Goal: Task Accomplishment & Management: Complete application form

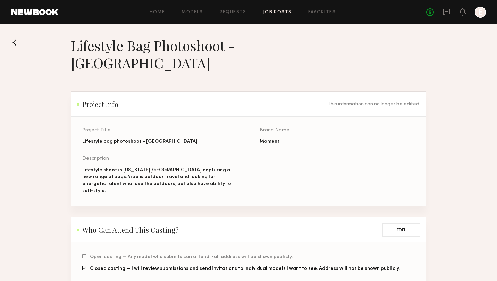
click at [466, 12] on div "No fees up to $5,000 E" at bounding box center [456, 12] width 60 height 11
click at [460, 12] on icon at bounding box center [463, 11] width 6 height 5
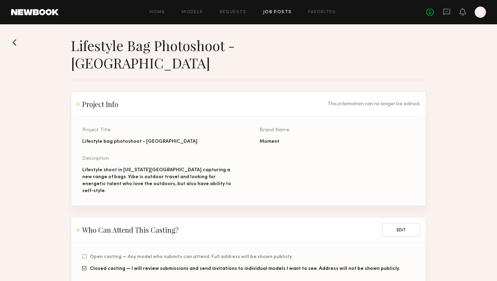
click at [296, 11] on div "Home Models Requests Job Posts Favorites Sign Out" at bounding box center [243, 12] width 368 height 5
click at [284, 11] on link "Job Posts" at bounding box center [277, 12] width 29 height 5
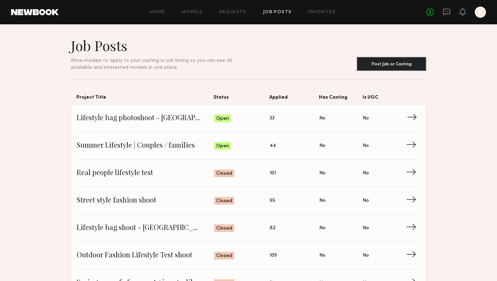
click at [257, 117] on span "Status: Open" at bounding box center [242, 118] width 56 height 10
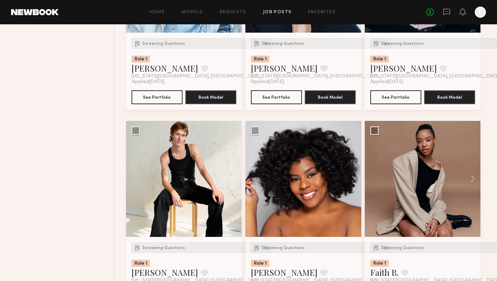
scroll to position [1133, 0]
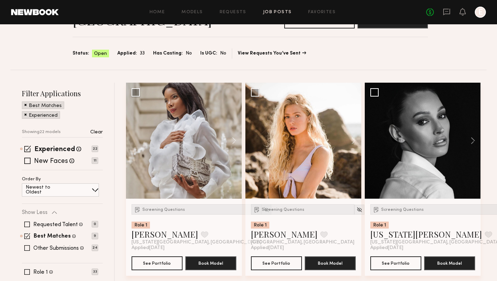
scroll to position [45, 0]
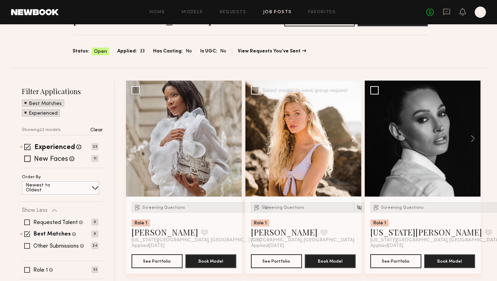
click at [353, 140] on button at bounding box center [350, 139] width 22 height 116
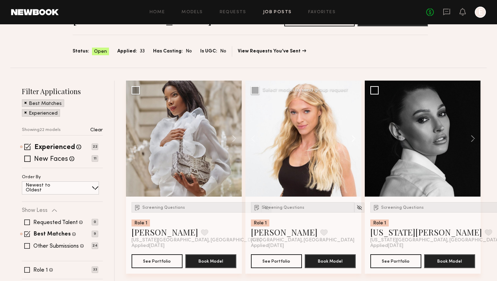
click at [353, 140] on button at bounding box center [350, 139] width 22 height 116
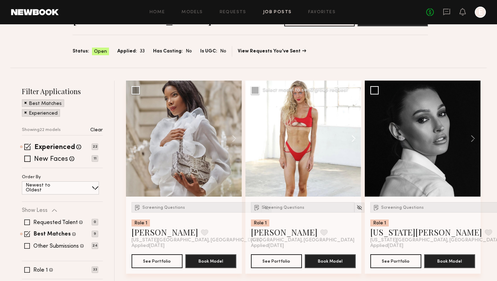
click at [353, 140] on button at bounding box center [350, 139] width 22 height 116
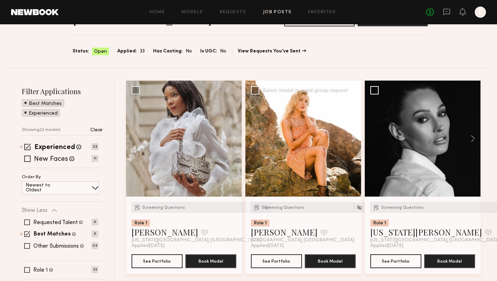
click at [353, 140] on button at bounding box center [350, 139] width 22 height 116
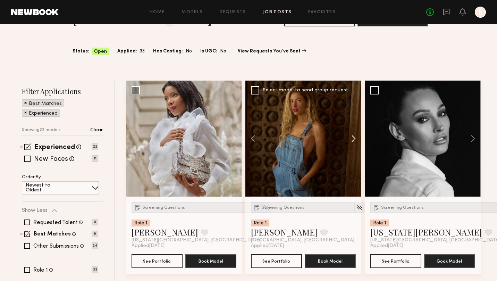
click at [353, 140] on button at bounding box center [350, 139] width 22 height 116
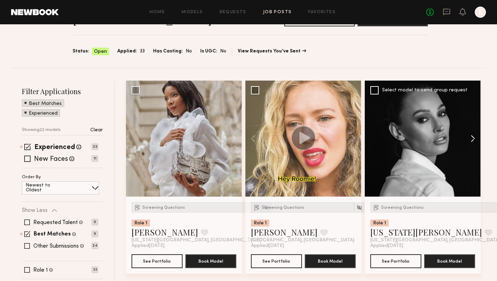
click at [472, 134] on button at bounding box center [469, 139] width 22 height 116
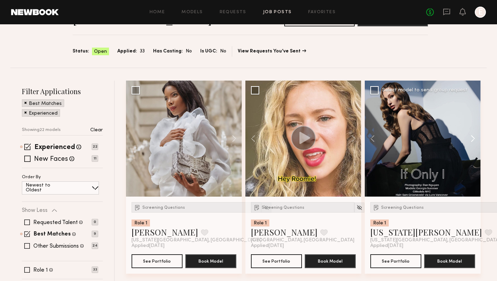
click at [472, 134] on button at bounding box center [469, 139] width 22 height 116
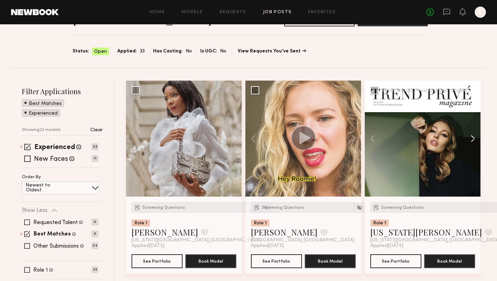
click at [472, 134] on button at bounding box center [469, 139] width 22 height 116
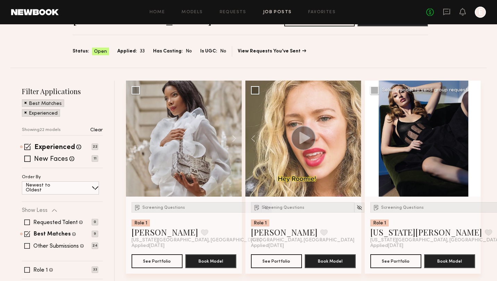
click at [472, 134] on button at bounding box center [469, 139] width 22 height 116
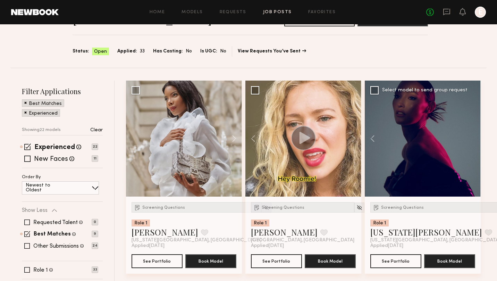
click at [472, 134] on div at bounding box center [423, 139] width 116 height 116
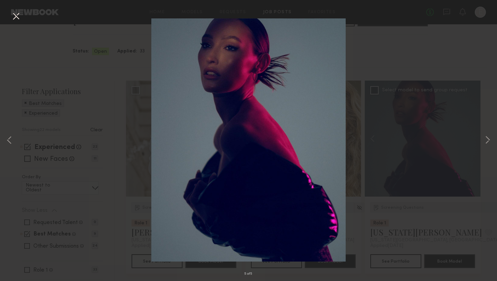
click at [431, 65] on div "5 of 5" at bounding box center [248, 140] width 497 height 281
click at [16, 20] on button at bounding box center [15, 16] width 11 height 12
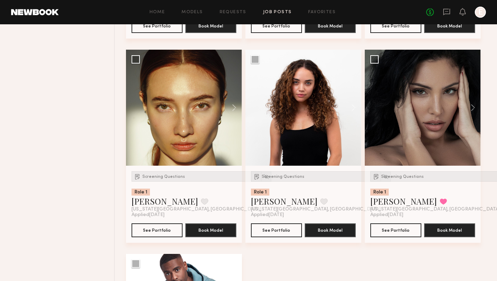
scroll to position [1301, 0]
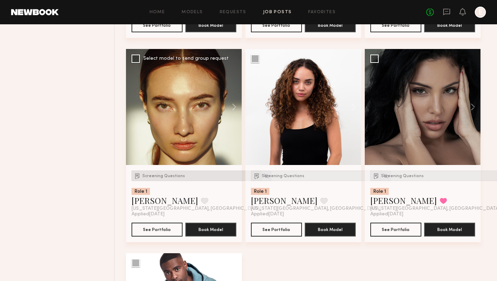
click at [171, 173] on div "Screening Questions" at bounding box center [197, 175] width 130 height 10
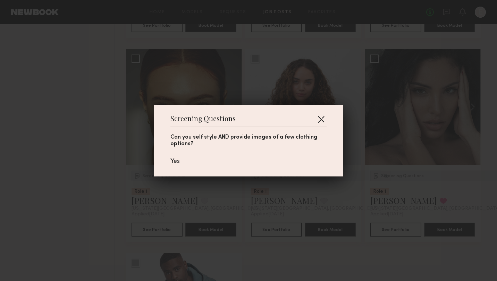
click at [321, 118] on button "button" at bounding box center [320, 118] width 11 height 11
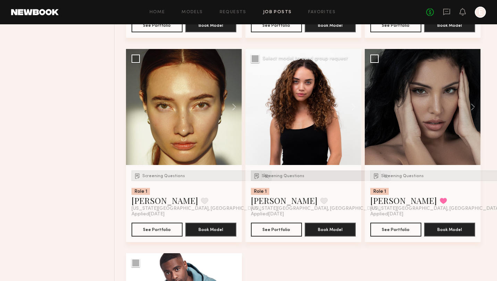
click at [286, 177] on span "Screening Questions" at bounding box center [283, 176] width 43 height 4
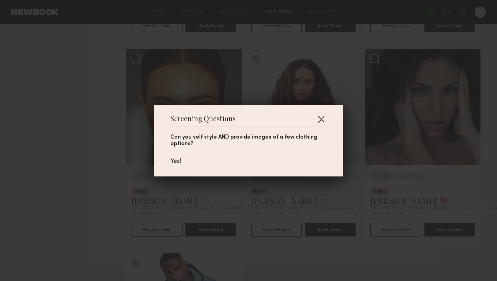
click at [324, 117] on button "button" at bounding box center [320, 118] width 11 height 11
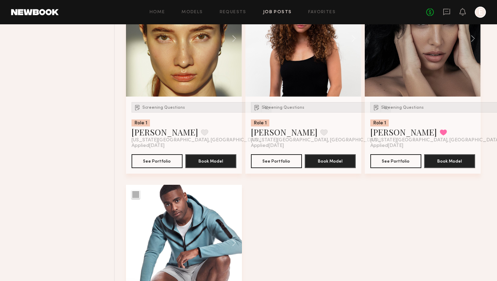
scroll to position [1479, 0]
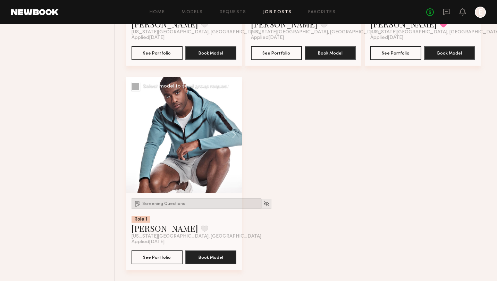
click at [168, 201] on div "Screening Questions" at bounding box center [197, 203] width 130 height 10
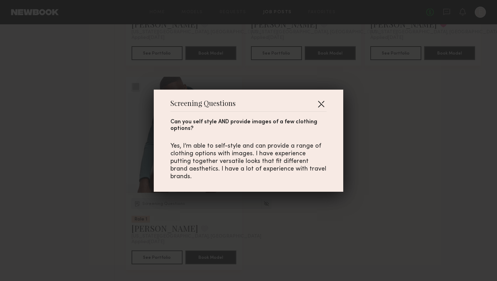
click at [321, 103] on button "button" at bounding box center [320, 103] width 11 height 11
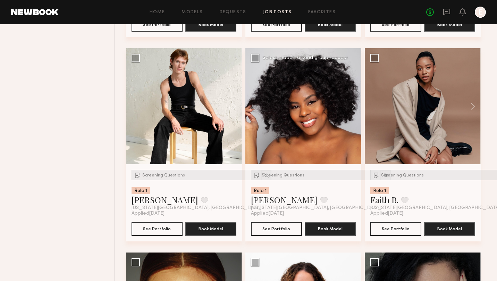
scroll to position [1070, 0]
